Goal: Information Seeking & Learning: Learn about a topic

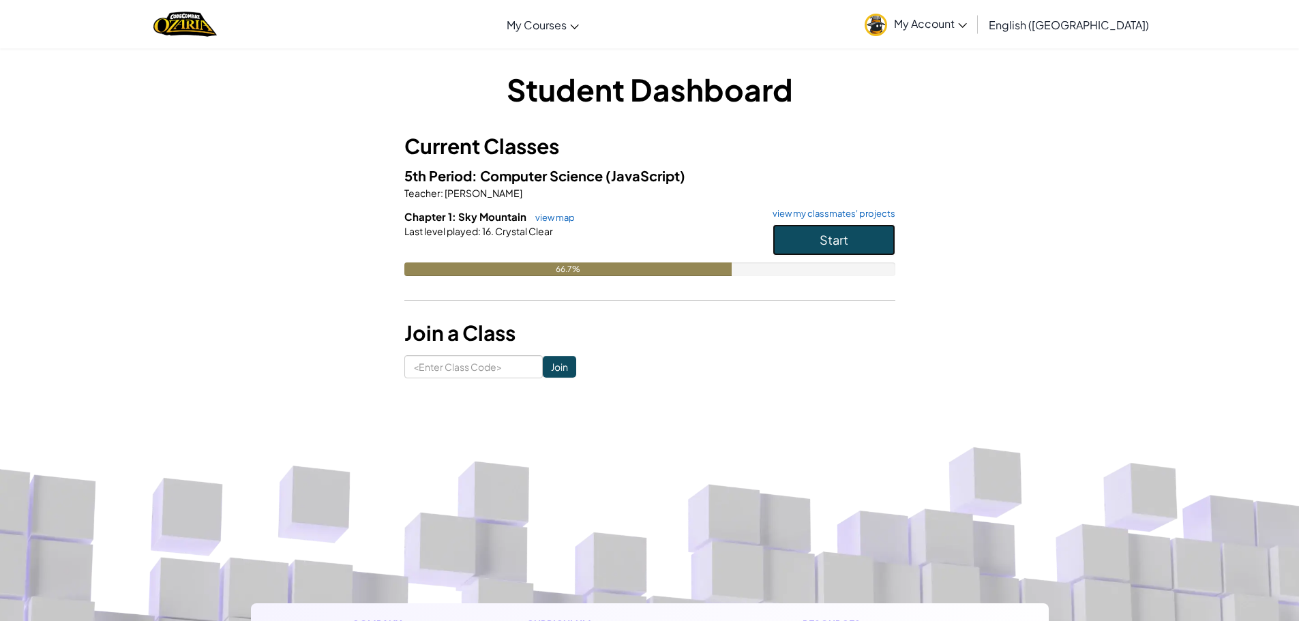
click at [850, 247] on button "Start" at bounding box center [834, 239] width 123 height 31
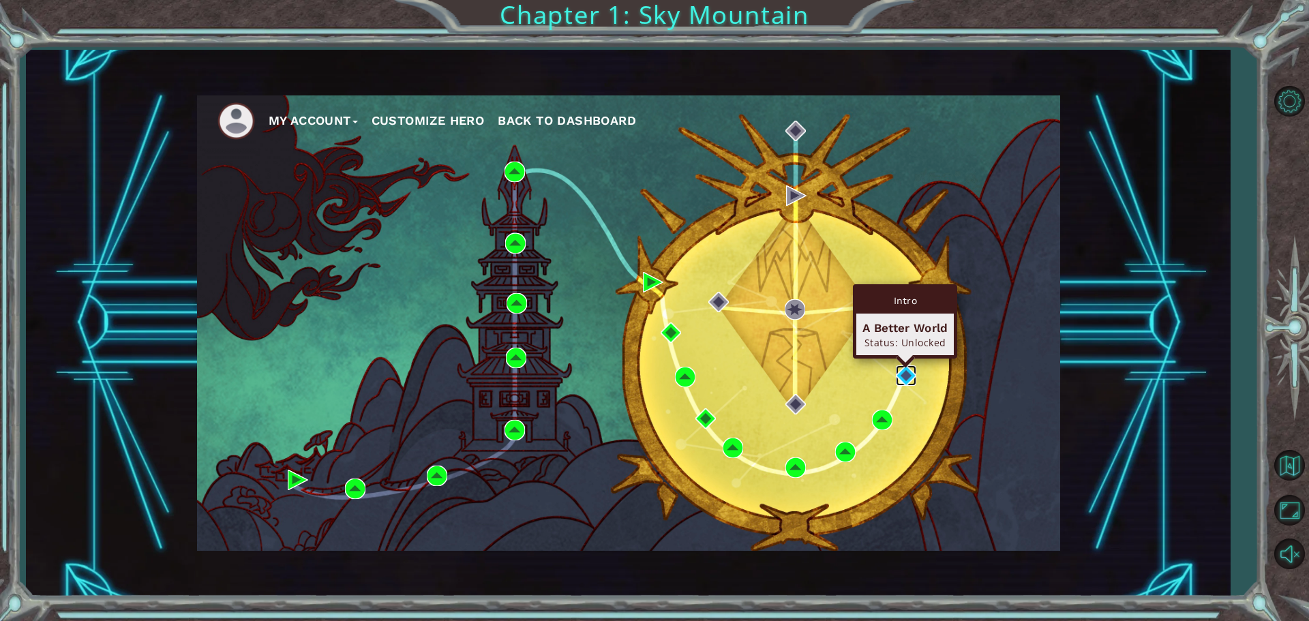
click at [901, 376] on img at bounding box center [906, 376] width 20 height 20
